Goal: Information Seeking & Learning: Learn about a topic

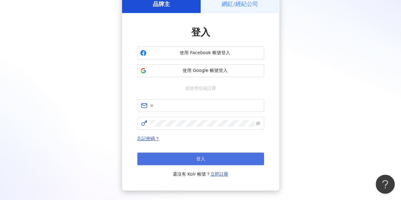
scroll to position [63, 0]
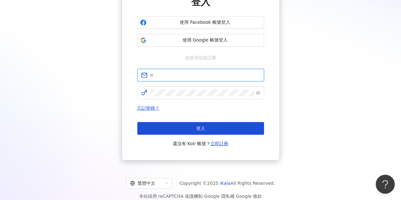
click at [206, 74] on input "text" at bounding box center [205, 75] width 110 height 7
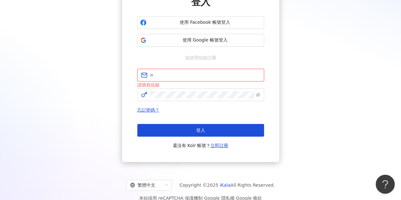
type input "**********"
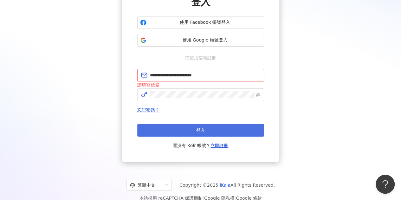
click at [217, 129] on button "登入" at bounding box center [200, 130] width 127 height 13
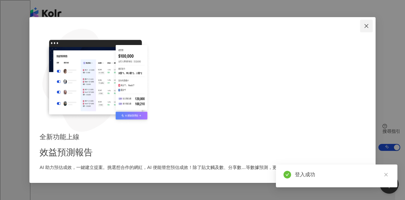
click at [364, 28] on icon "close" at bounding box center [366, 25] width 5 height 5
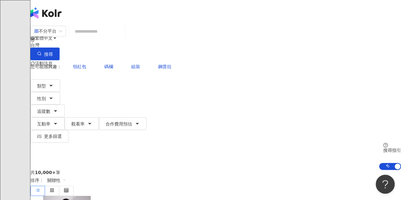
click at [123, 37] on input "search" at bounding box center [96, 31] width 51 height 12
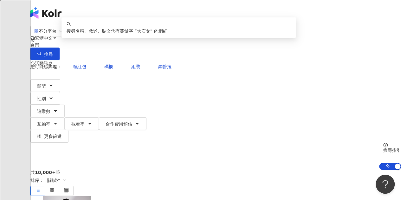
type input "***"
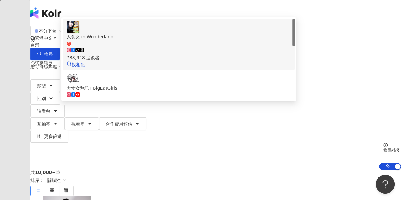
click at [140, 40] on div "大食女 in Wonderland" at bounding box center [178, 36] width 224 height 7
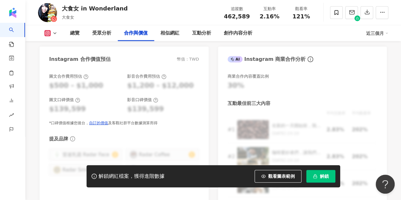
scroll to position [887, 0]
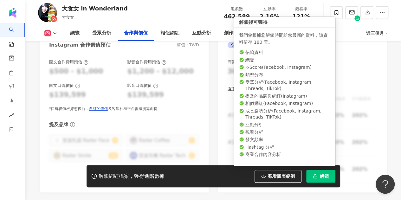
click at [315, 178] on rect "button" at bounding box center [314, 177] width 3 height 2
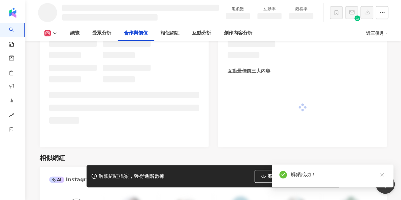
scroll to position [762, 0]
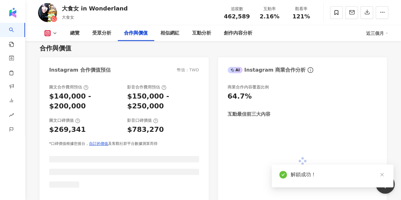
scroll to position [845, 0]
